Goal: Task Accomplishment & Management: Complete application form

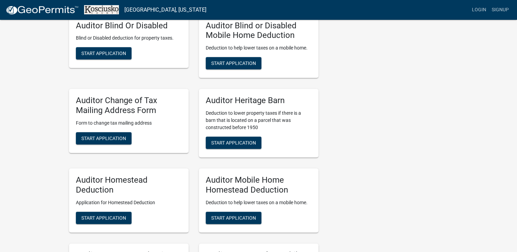
scroll to position [376, 0]
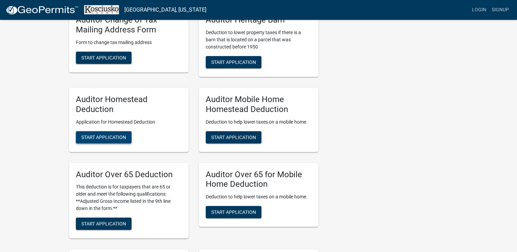
click at [96, 139] on span "Start Application" at bounding box center [103, 136] width 45 height 5
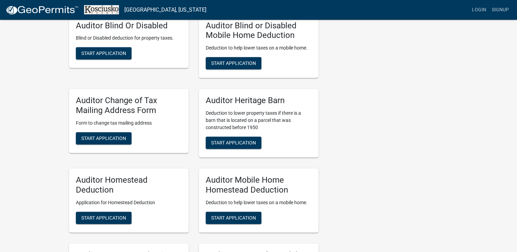
scroll to position [376, 0]
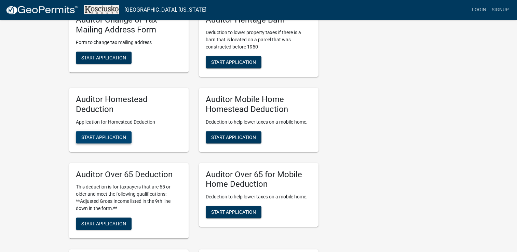
click at [96, 138] on span "Start Application" at bounding box center [103, 136] width 45 height 5
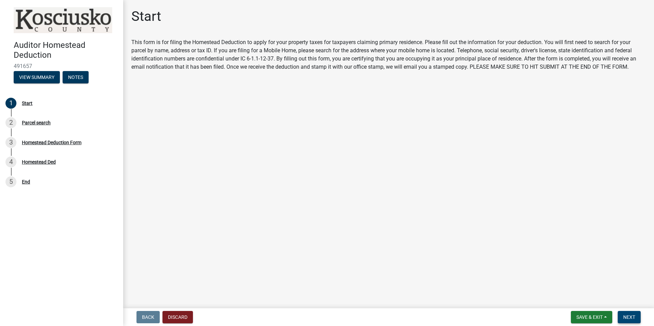
click at [522, 252] on span "Next" at bounding box center [629, 317] width 12 height 5
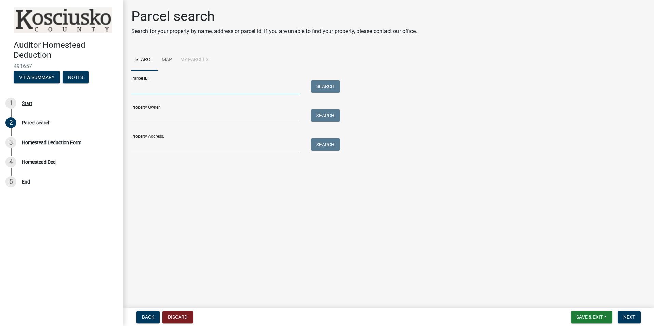
drag, startPoint x: 147, startPoint y: 87, endPoint x: 176, endPoint y: 93, distance: 29.6
click at [147, 87] on input "Parcel ID:" at bounding box center [215, 87] width 169 height 14
drag, startPoint x: 158, startPoint y: 113, endPoint x: 159, endPoint y: 119, distance: 5.6
click at [158, 113] on input "Property Owner:" at bounding box center [215, 116] width 169 height 14
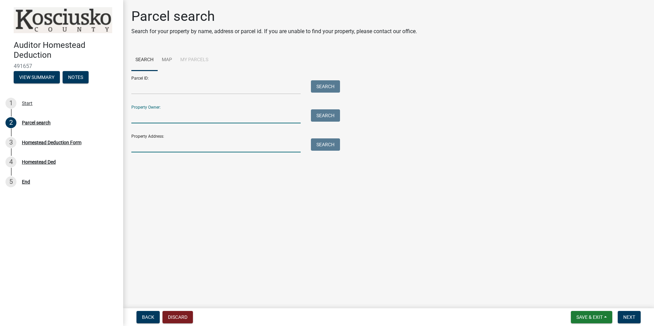
drag, startPoint x: 140, startPoint y: 145, endPoint x: 143, endPoint y: 151, distance: 7.2
click at [140, 145] on input "Property Address:" at bounding box center [215, 146] width 169 height 14
type input "2011 [PERSON_NAME]"
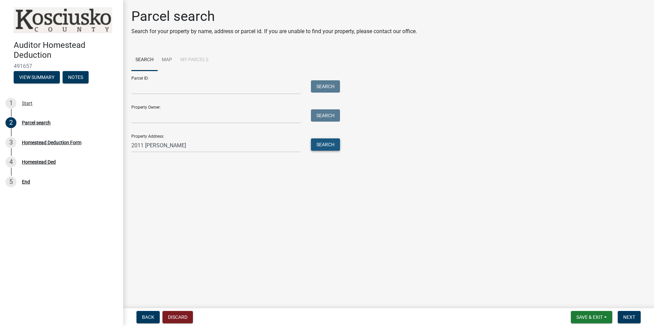
click at [333, 144] on button "Search" at bounding box center [325, 145] width 29 height 12
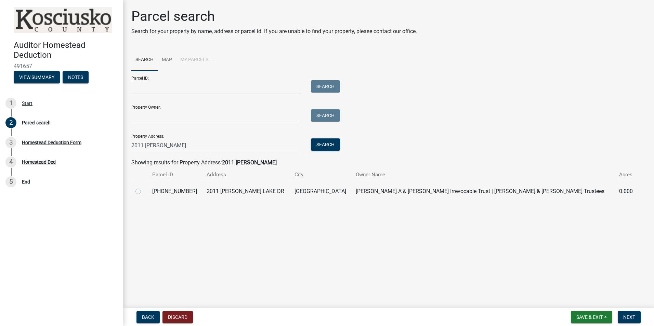
click at [364, 190] on td "[PERSON_NAME] A & [PERSON_NAME] Irrevocable Trust | [PERSON_NAME] & [PERSON_NAM…" at bounding box center [483, 191] width 263 height 17
click at [144, 187] on label at bounding box center [144, 187] width 0 height 0
click at [144, 192] on input "radio" at bounding box center [146, 189] width 4 height 4
radio input "true"
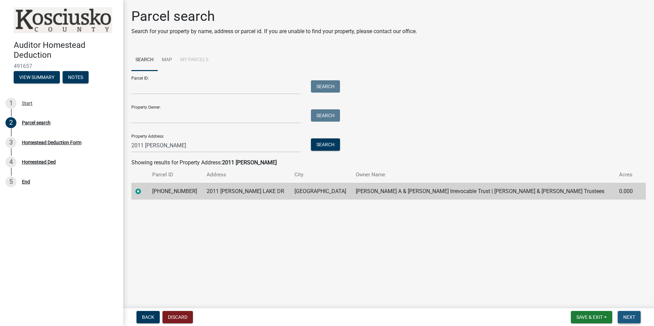
click at [522, 252] on span "Next" at bounding box center [629, 317] width 12 height 5
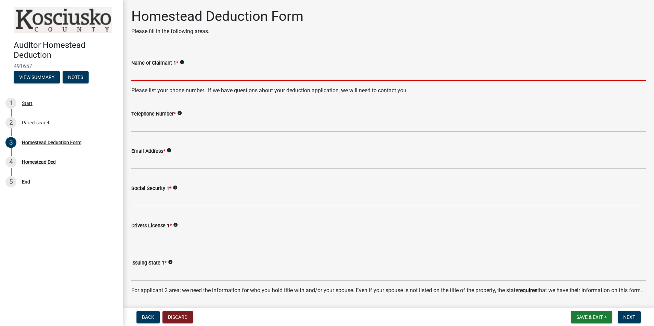
click at [149, 76] on input "Name of Claimant 1 *" at bounding box center [388, 74] width 514 height 14
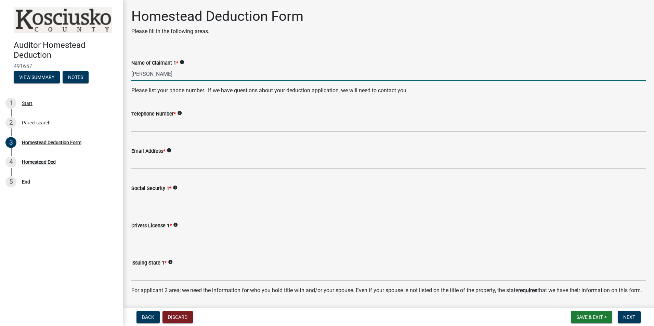
type input "[PERSON_NAME]"
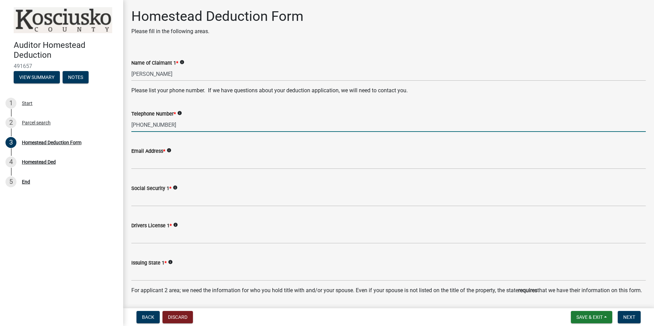
type input "[PHONE_NUMBER]"
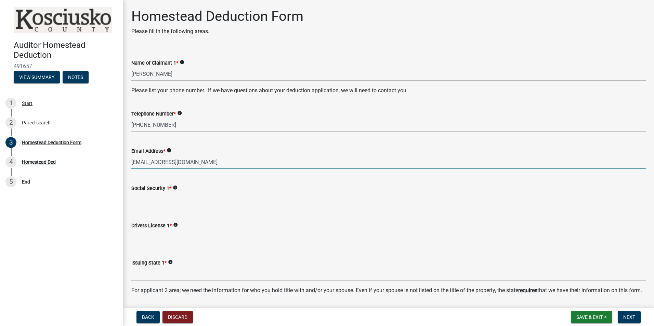
type input "[EMAIL_ADDRESS][DOMAIN_NAME]"
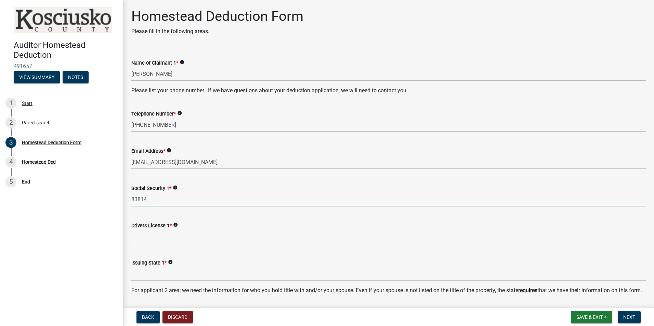
type input "83814"
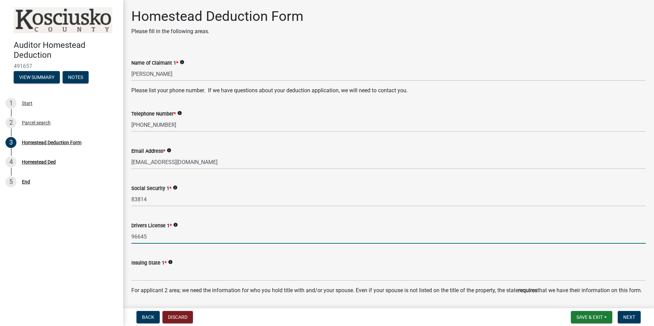
type input "96645"
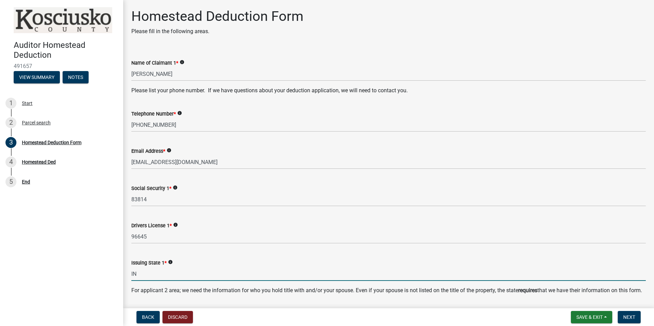
type input "IN"
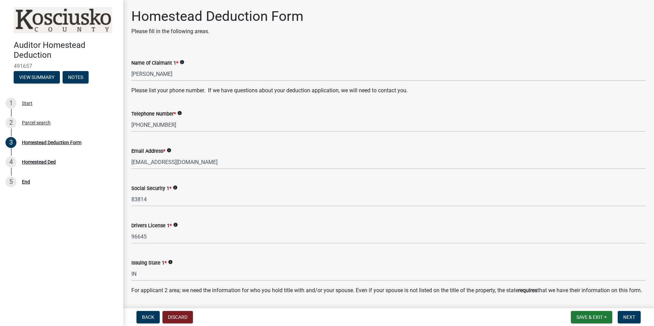
scroll to position [181, 0]
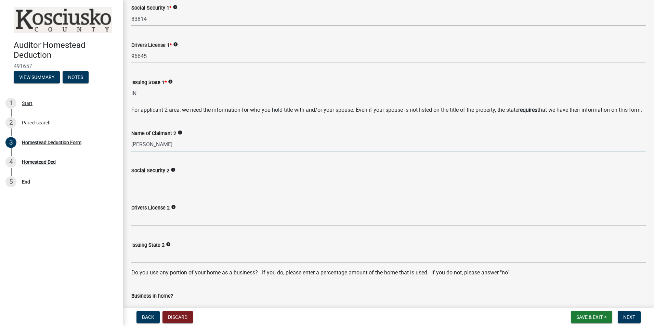
type input "[PERSON_NAME]"
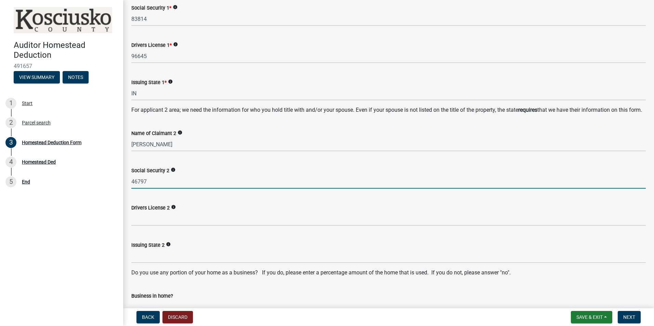
type input "46797"
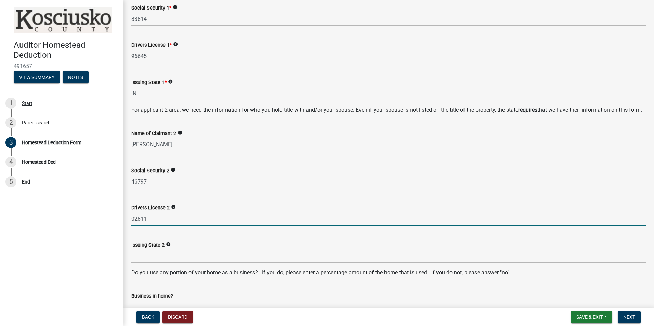
type input "02811"
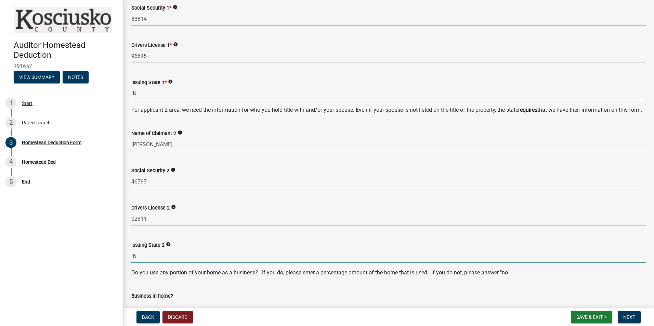
type input "IN"
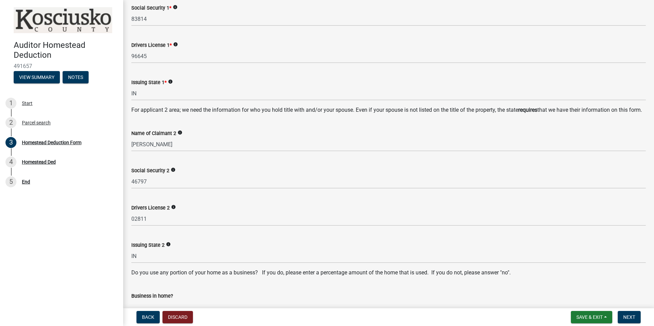
scroll to position [343, 0]
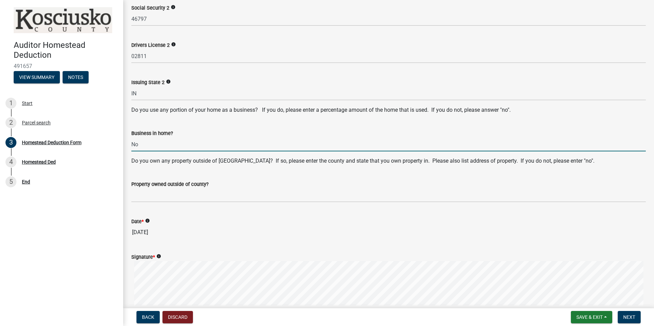
type input "No"
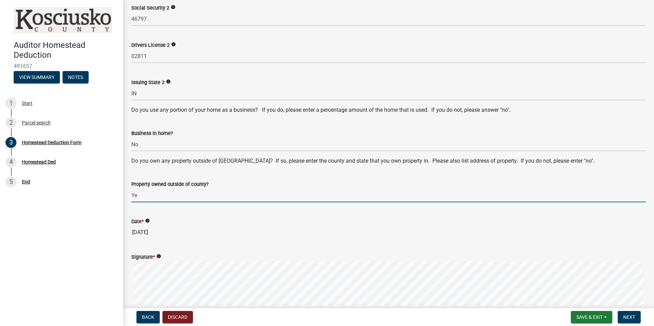
type input "Y"
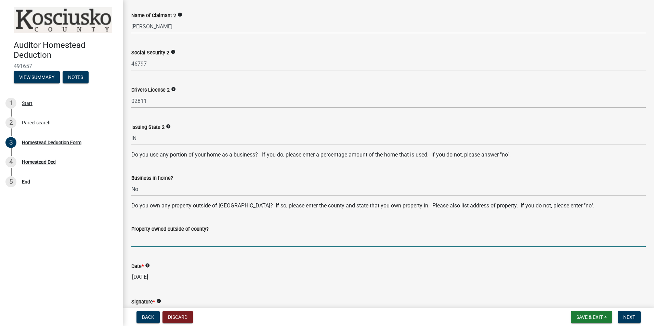
scroll to position [241, 0]
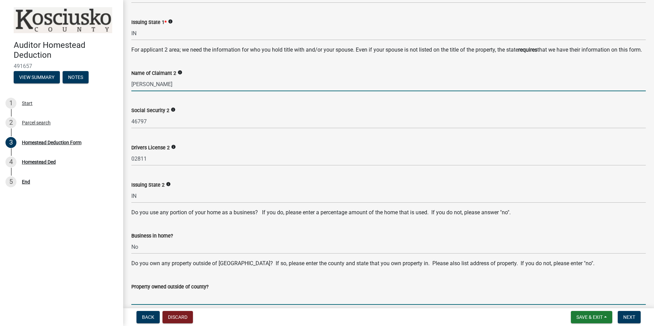
click at [136, 91] on input "[PERSON_NAME]" at bounding box center [388, 84] width 514 height 14
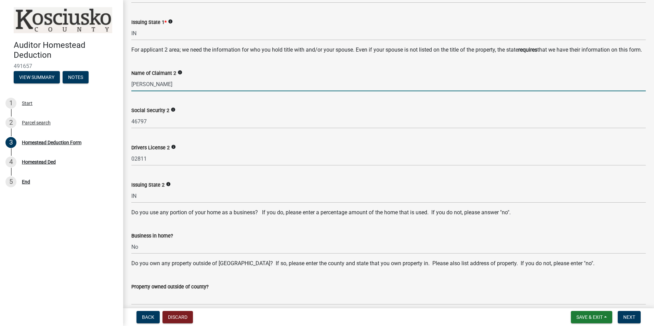
type input "[PERSON_NAME]"
click at [203, 113] on div "Social Security 2 info 46797" at bounding box center [388, 113] width 514 height 32
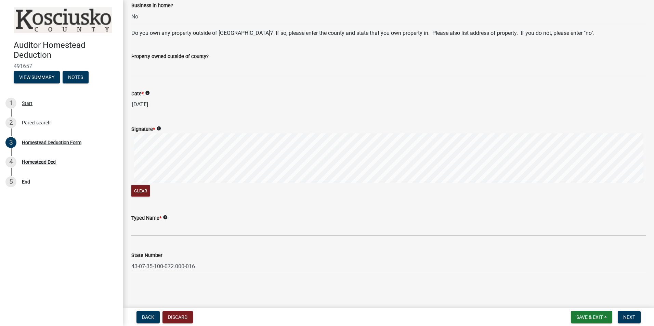
scroll to position [377, 0]
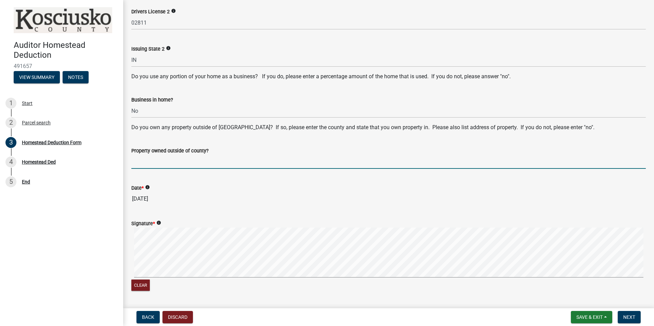
click at [202, 167] on input "Property owned outside of county?" at bounding box center [388, 162] width 514 height 14
type input "5"
type input "No"
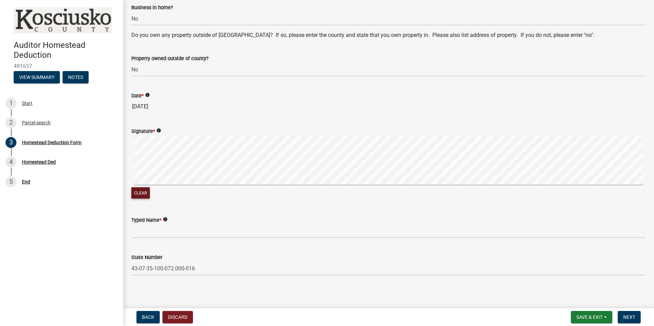
scroll to position [479, 0]
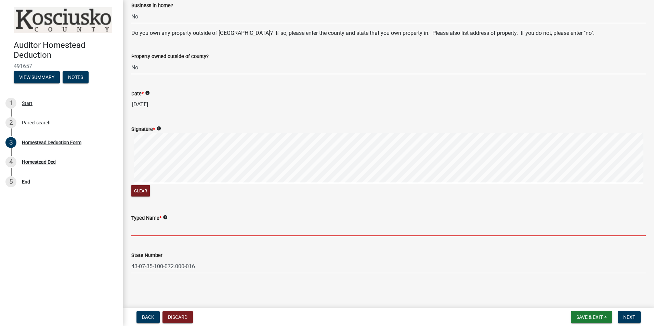
click at [168, 235] on input "Typed Name *" at bounding box center [388, 229] width 514 height 14
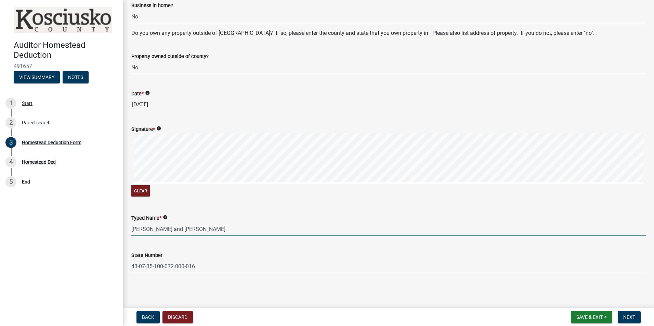
type input "[PERSON_NAME] and [PERSON_NAME]"
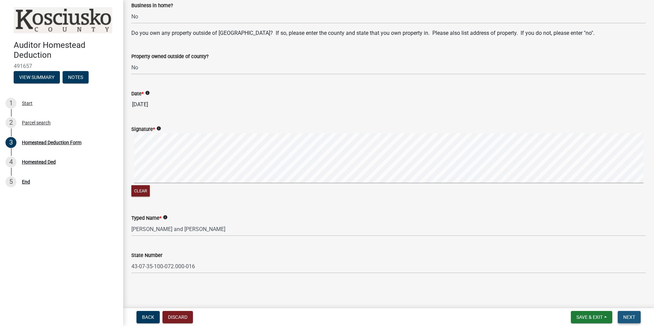
click at [522, 252] on span "Next" at bounding box center [629, 317] width 12 height 5
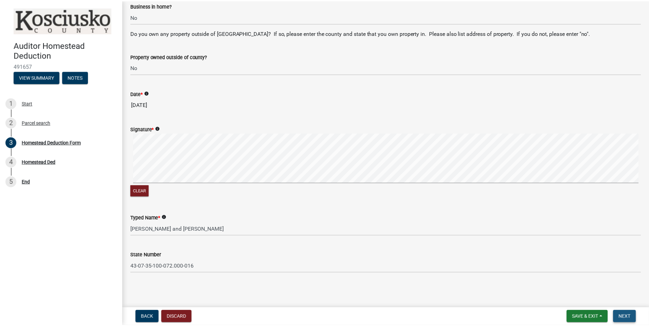
scroll to position [0, 0]
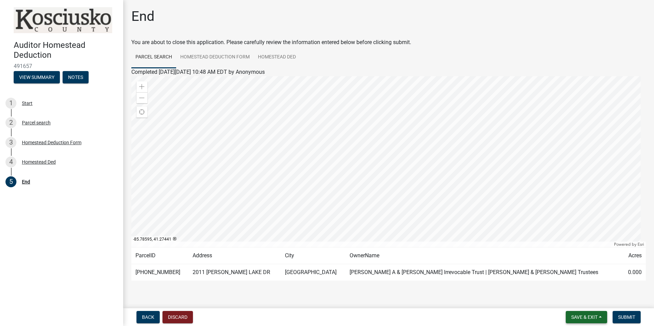
click at [522, 252] on span "Save & Exit" at bounding box center [584, 317] width 26 height 5
click at [522, 252] on button "Save & Exit" at bounding box center [579, 299] width 55 height 16
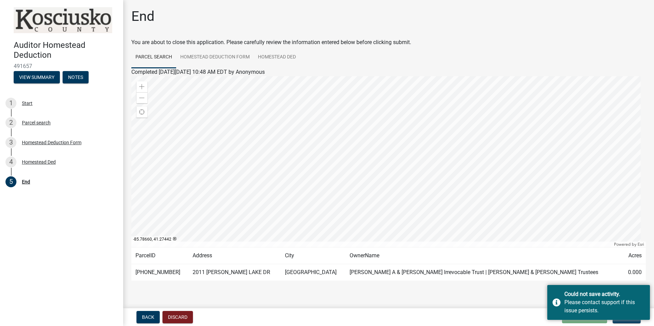
click at [463, 252] on div "End You are about to close this application. Please carefully review the inform…" at bounding box center [388, 154] width 525 height 292
click at [522, 252] on div "Could not save activity." at bounding box center [604, 294] width 80 height 8
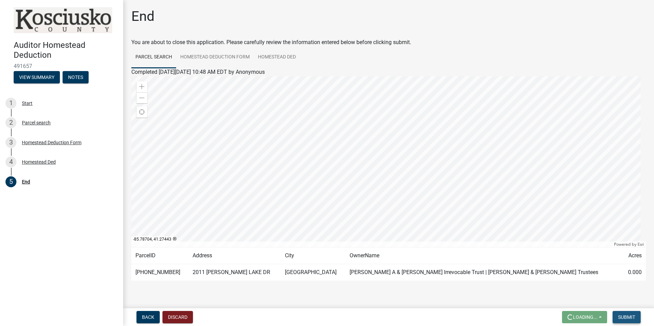
click at [522, 252] on button "Submit" at bounding box center [627, 317] width 28 height 12
